Goal: Task Accomplishment & Management: Complete application form

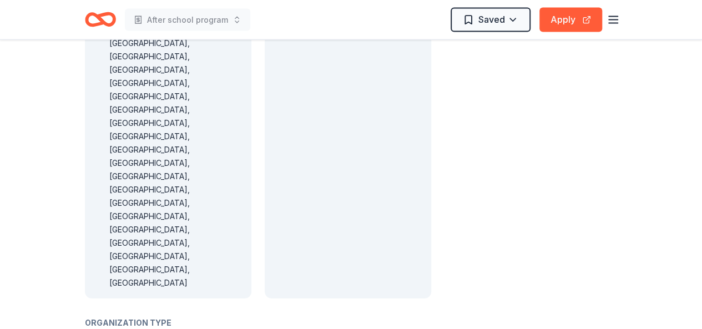
scroll to position [1165, 0]
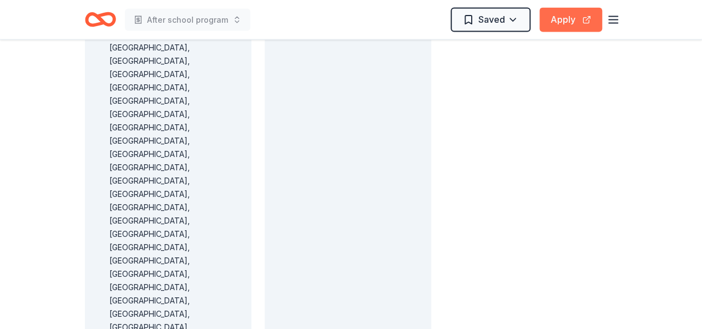
click at [550, 18] on button "Apply" at bounding box center [570, 20] width 63 height 24
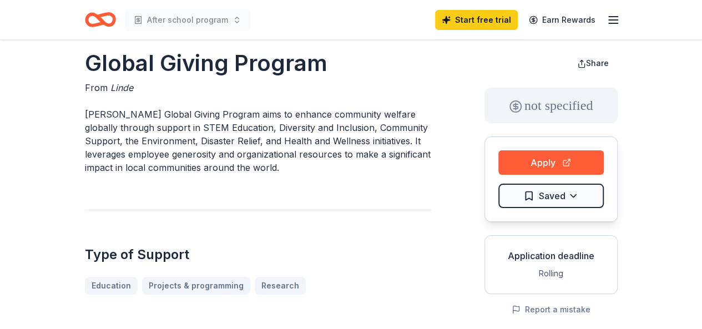
scroll to position [0, 0]
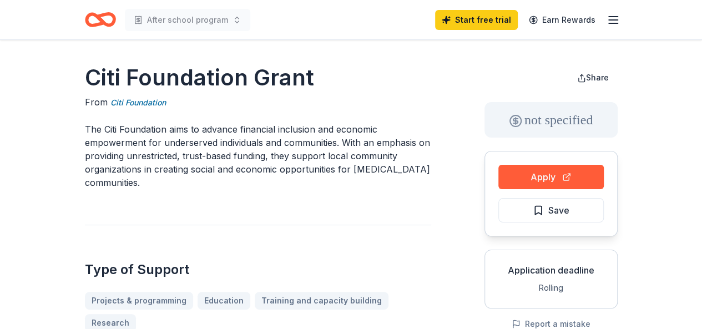
click at [564, 176] on button "Apply" at bounding box center [550, 177] width 105 height 24
